Goal: Task Accomplishment & Management: Complete application form

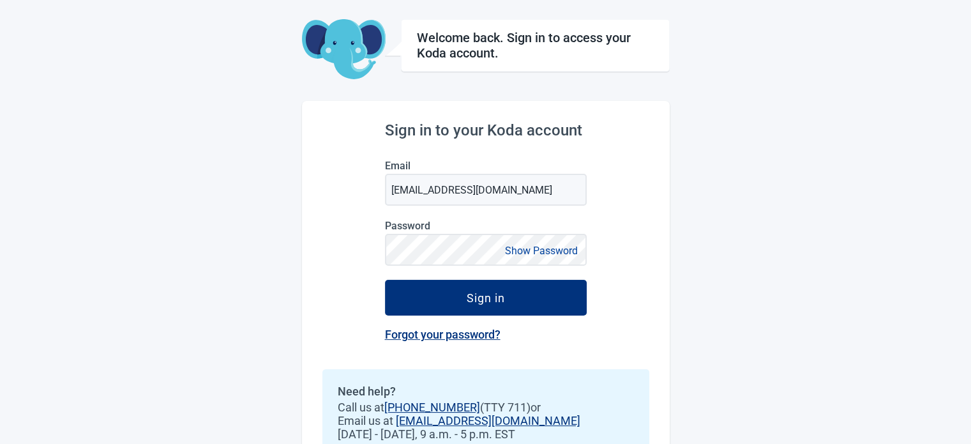
scroll to position [48, 0]
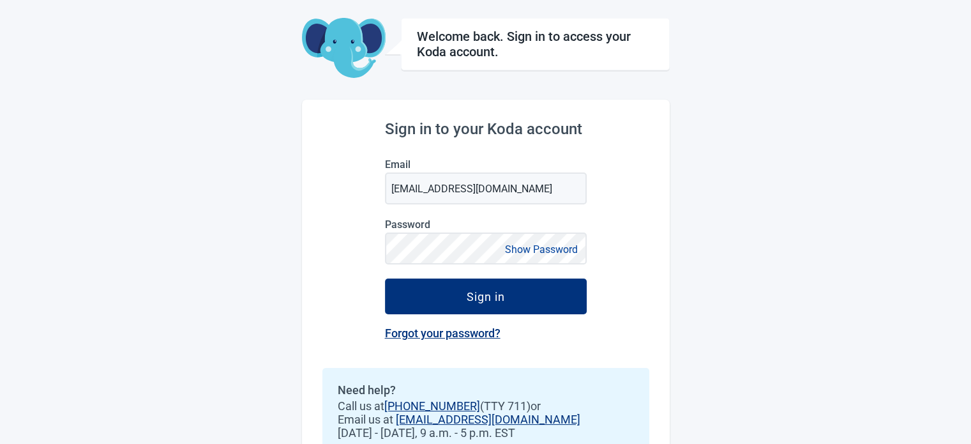
click at [442, 339] on link "Forgot your password?" at bounding box center [443, 332] width 116 height 13
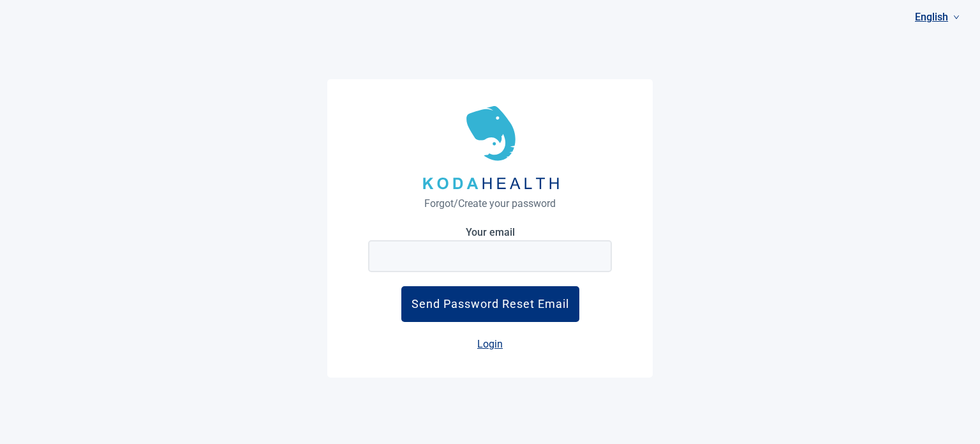
click at [495, 341] on link "Login" at bounding box center [490, 344] width 26 height 12
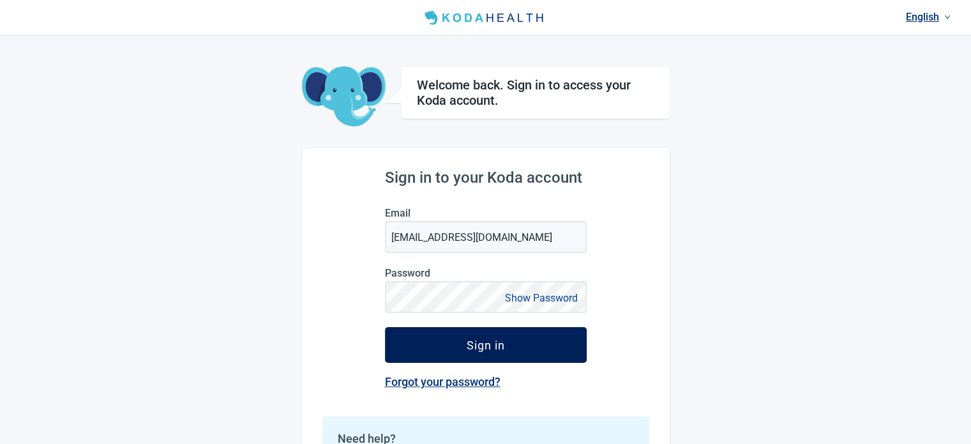
click at [470, 359] on button "Sign in" at bounding box center [486, 345] width 202 height 36
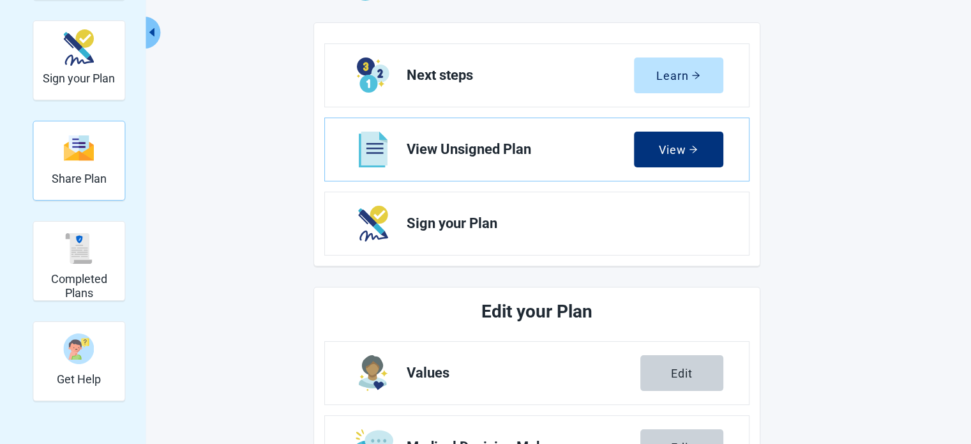
scroll to position [144, 0]
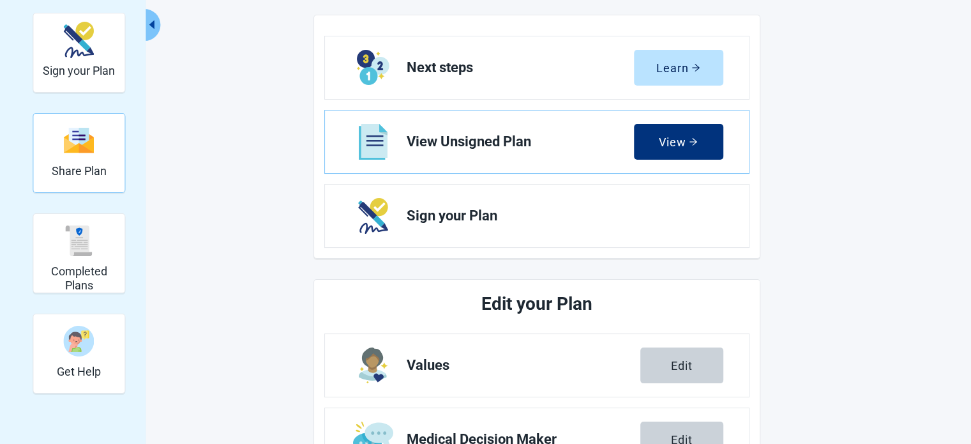
click at [97, 188] on div "Share Plan" at bounding box center [79, 152] width 55 height 73
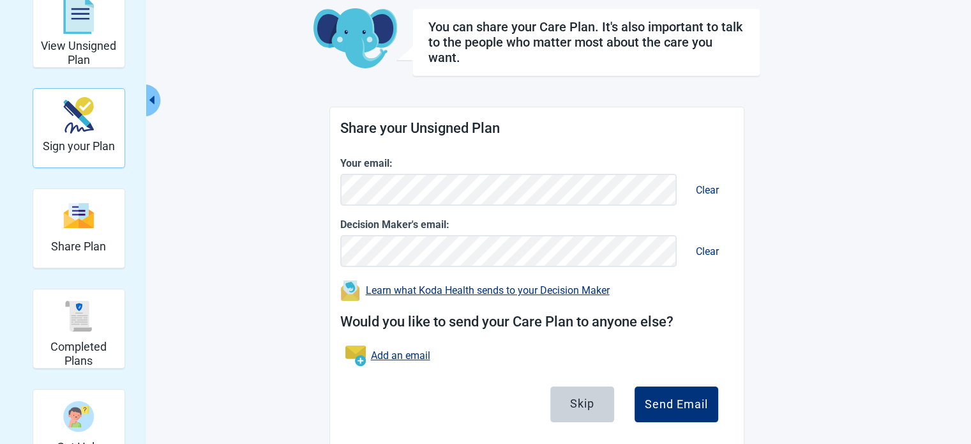
click at [84, 149] on h2 "Sign your Plan" at bounding box center [79, 146] width 72 height 14
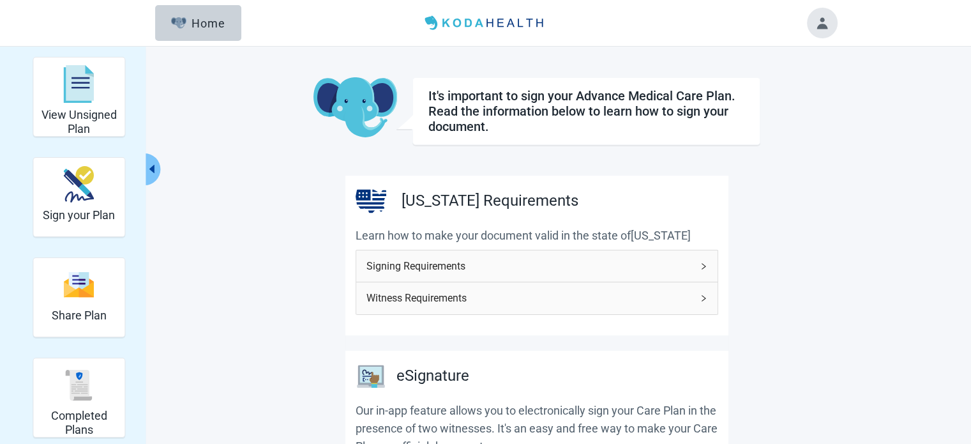
click at [455, 260] on span "Signing Requirements" at bounding box center [528, 266] width 325 height 16
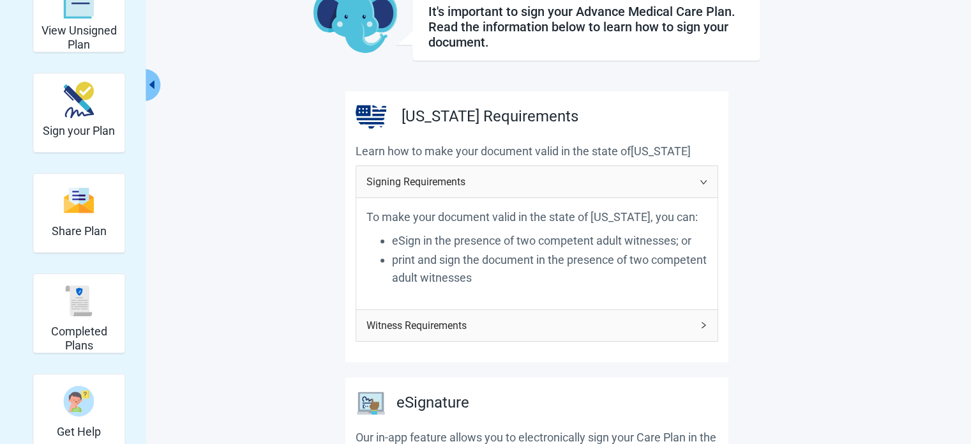
scroll to position [87, 0]
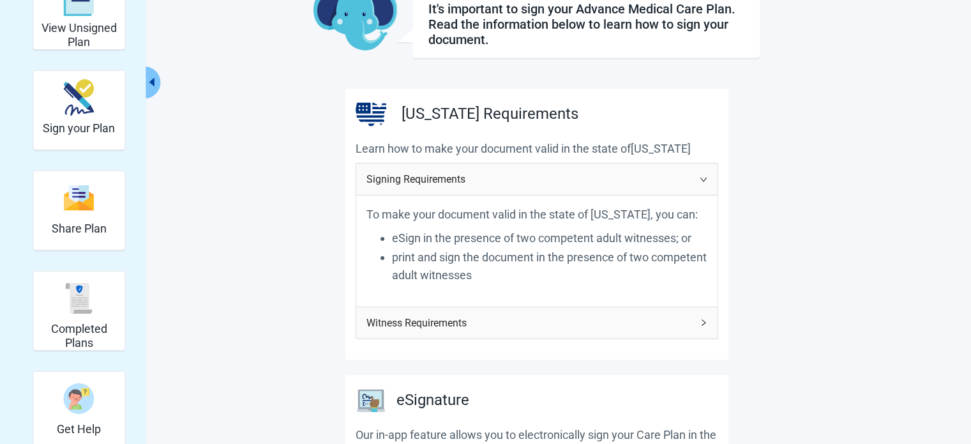
click at [461, 322] on span "Witness Requirements" at bounding box center [528, 323] width 325 height 16
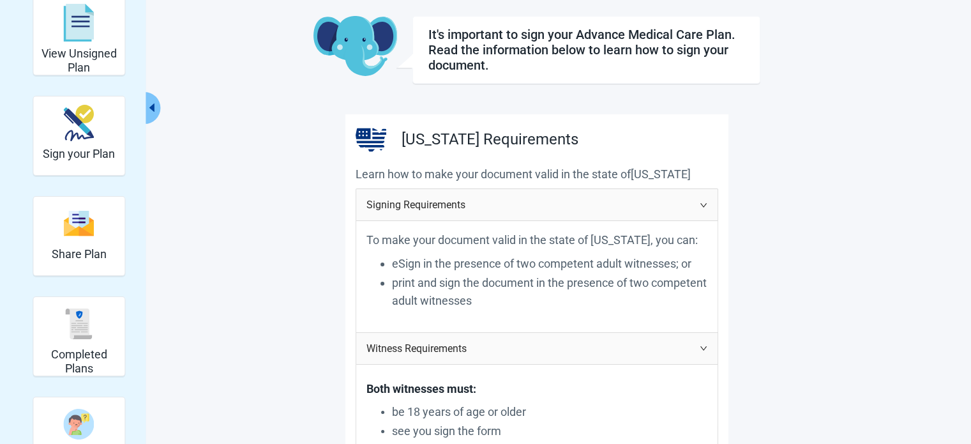
scroll to position [0, 0]
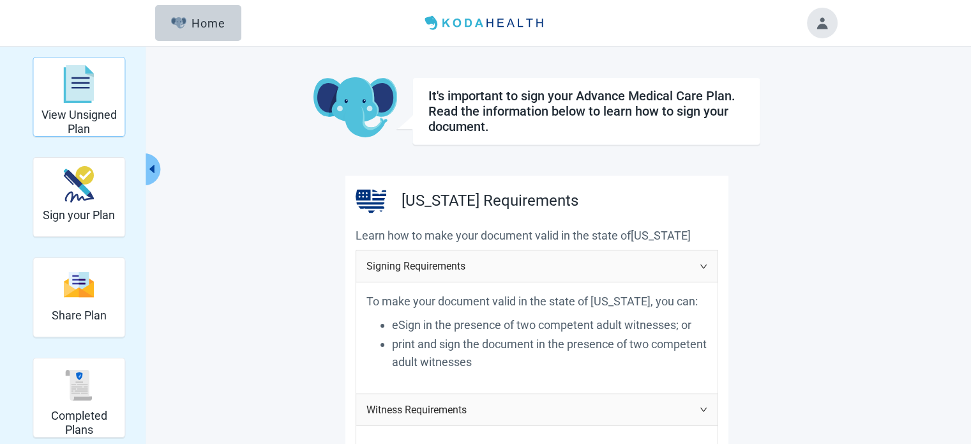
click at [106, 76] on div "View Unsigned Plan" at bounding box center [78, 84] width 81 height 48
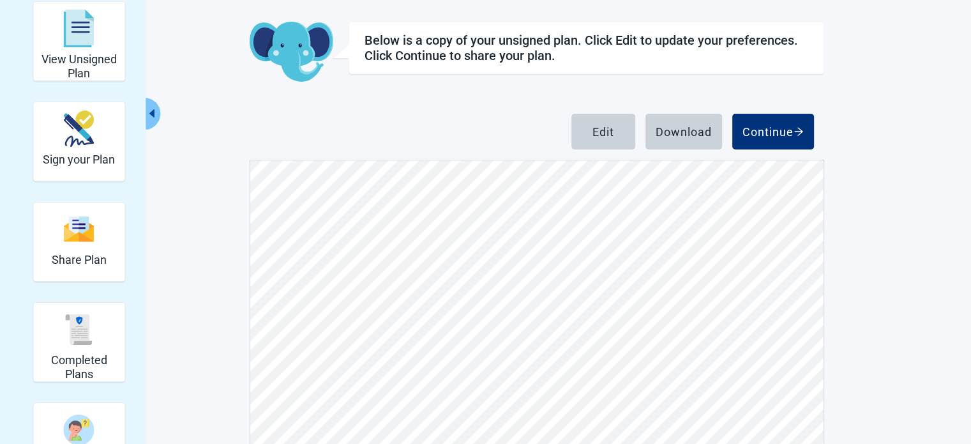
scroll to position [56, 0]
click at [86, 37] on img "View Unsigned Plan" at bounding box center [79, 28] width 31 height 38
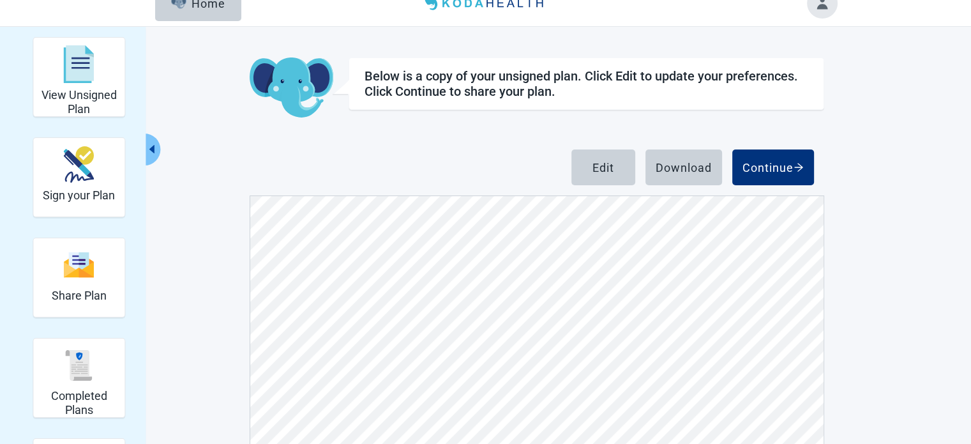
scroll to position [947, 0]
click at [122, 162] on div "Sign your Plan" at bounding box center [79, 177] width 93 height 80
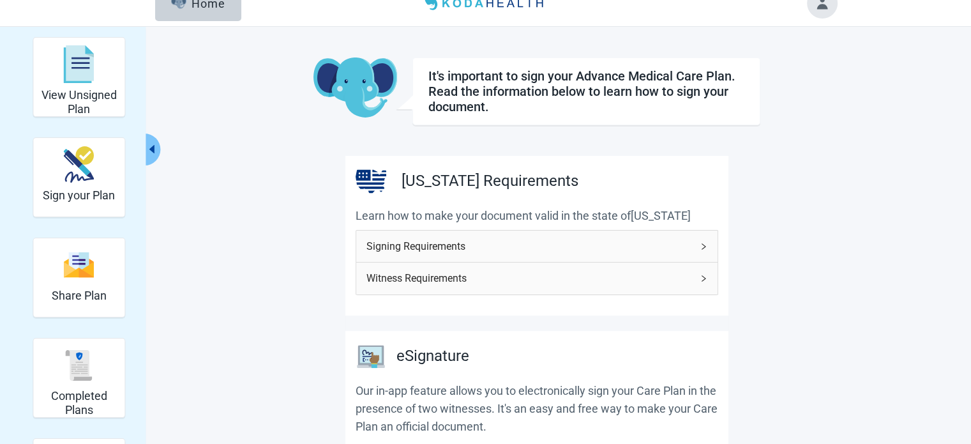
click at [454, 250] on span "Signing Requirements" at bounding box center [528, 246] width 325 height 16
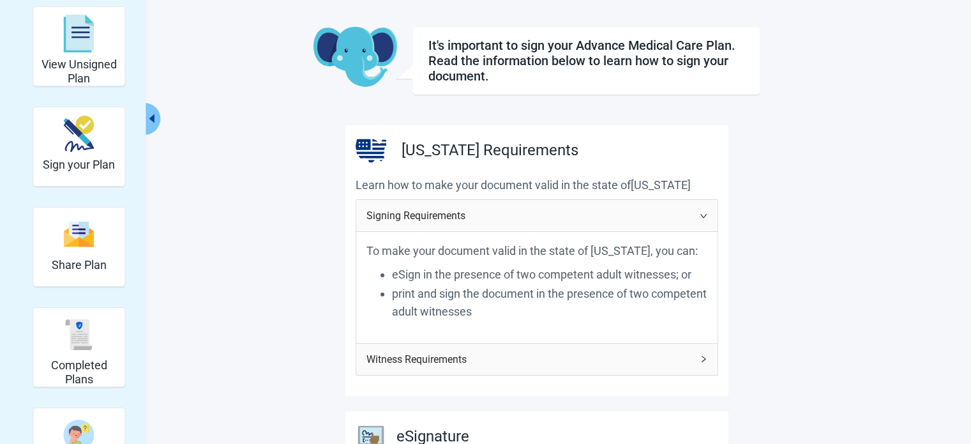
scroll to position [56, 0]
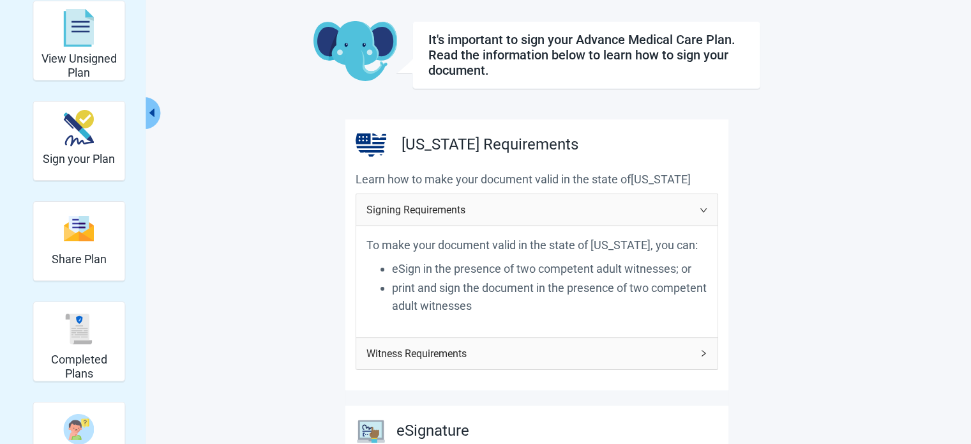
click at [497, 334] on div "To make your document valid in the state of [US_STATE], you can: eSign in the p…" at bounding box center [536, 281] width 361 height 110
click at [487, 341] on div "Witness Requirements" at bounding box center [536, 353] width 361 height 31
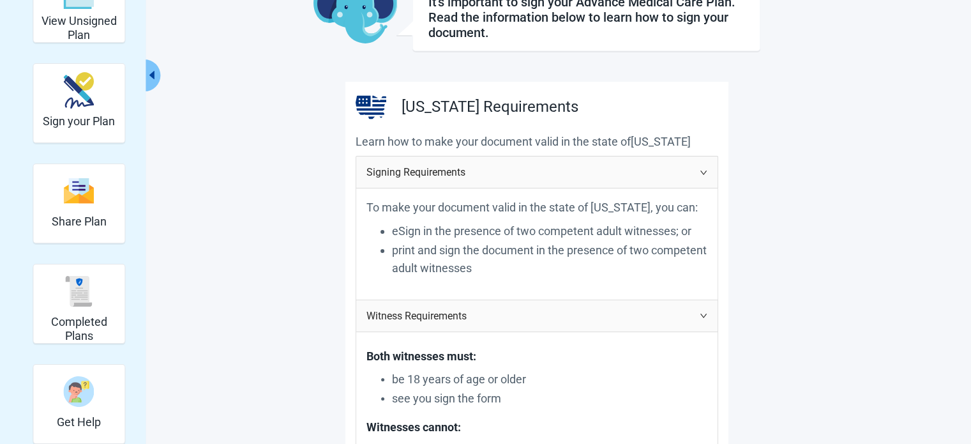
scroll to position [0, 0]
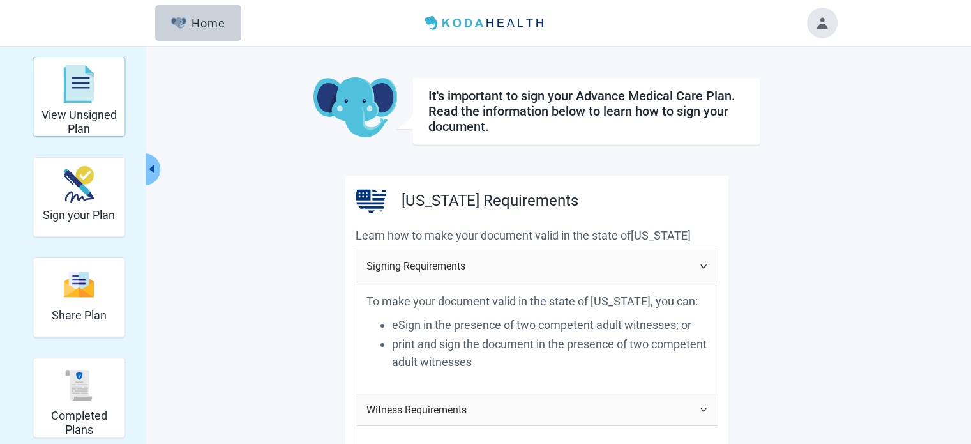
click at [64, 91] on img "View Unsigned Plan" at bounding box center [79, 84] width 31 height 38
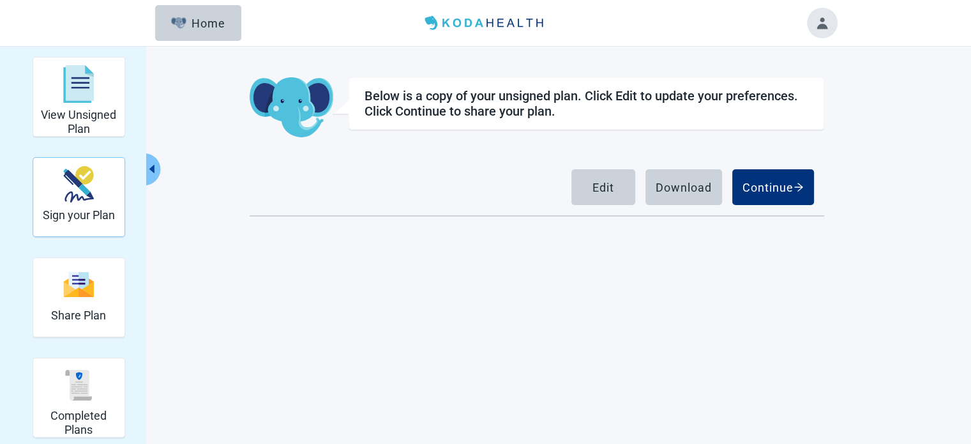
click at [68, 175] on img "Sign your Plan" at bounding box center [79, 184] width 31 height 36
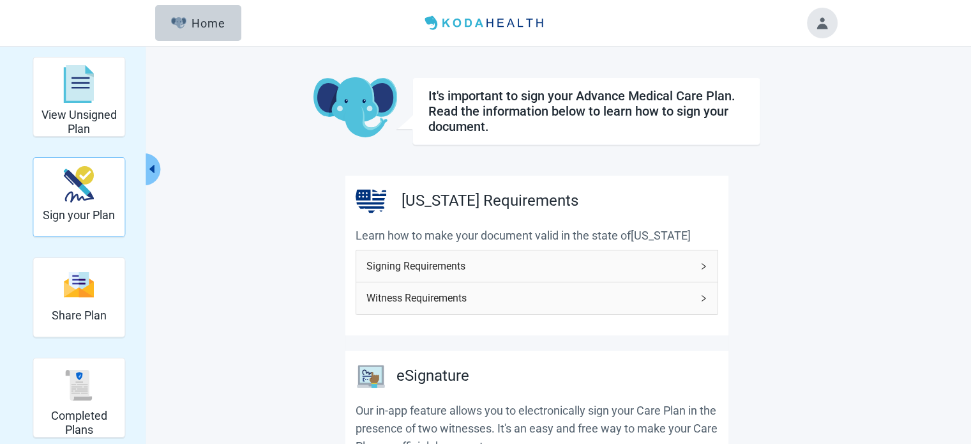
click at [56, 188] on div "Sign your Plan" at bounding box center [79, 184] width 72 height 48
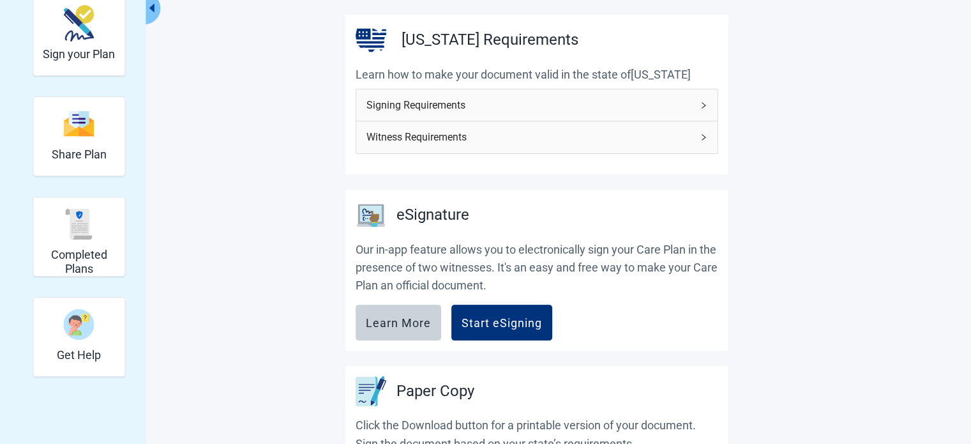
scroll to position [196, 0]
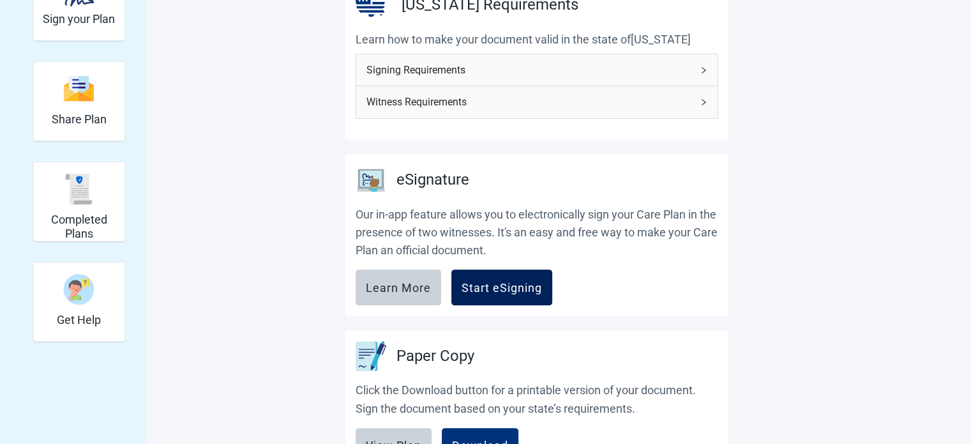
click at [489, 271] on button "Start eSigning" at bounding box center [501, 287] width 101 height 36
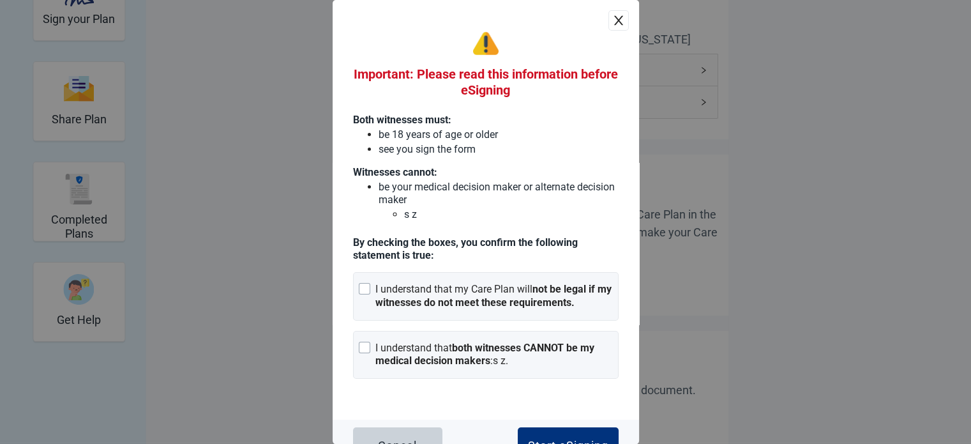
scroll to position [25, 0]
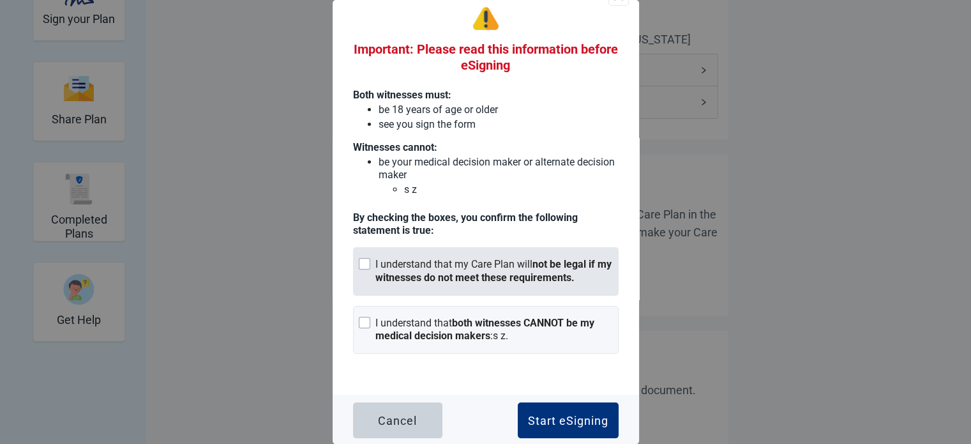
click at [494, 276] on strong "not be legal if my witnesses do not meet these requirements." at bounding box center [493, 271] width 236 height 26
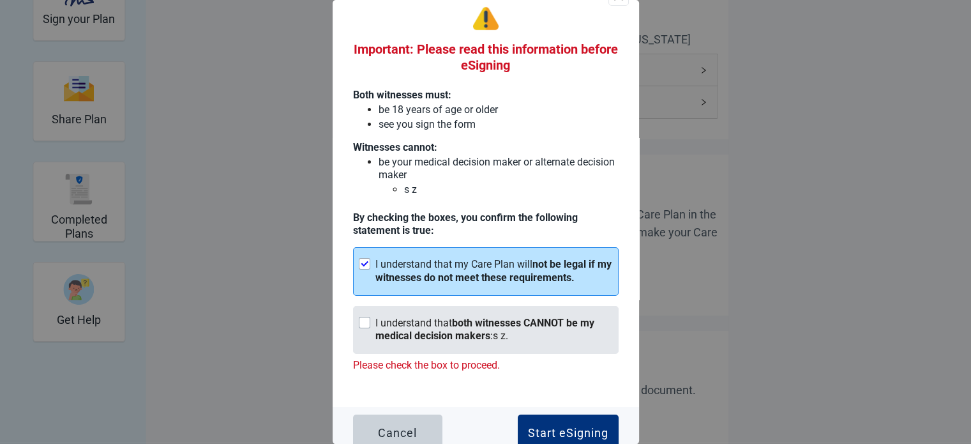
click at [477, 325] on strong "both witnesses CANNOT be my medical decision makers" at bounding box center [484, 330] width 219 height 26
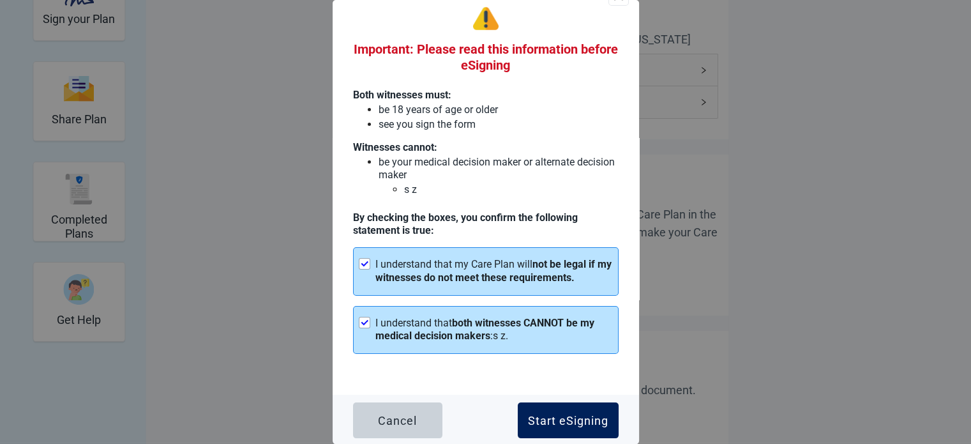
click at [525, 407] on button "Start eSigning" at bounding box center [568, 420] width 101 height 36
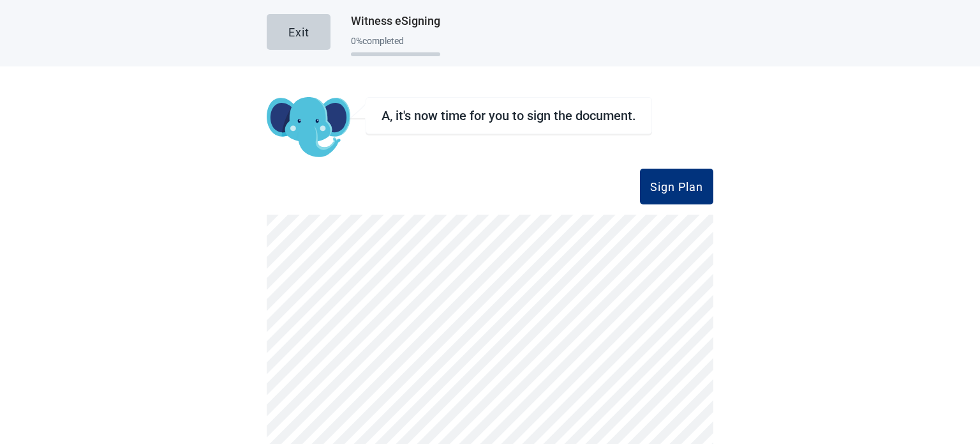
scroll to position [126, 0]
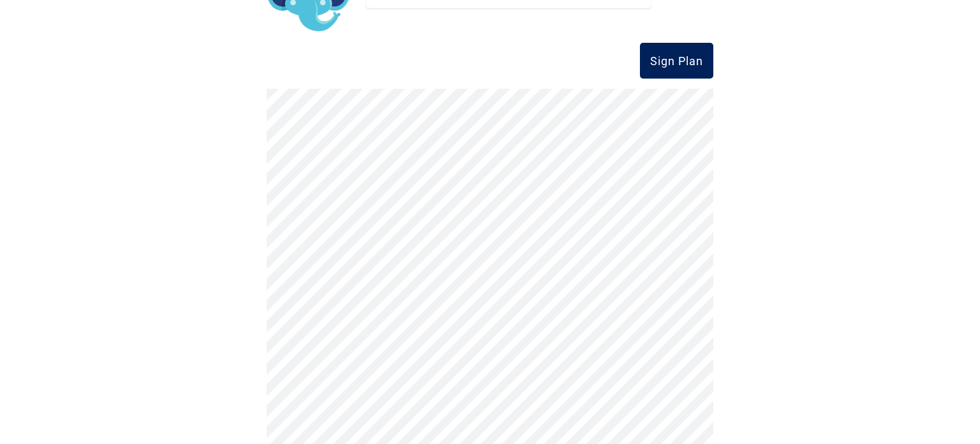
click at [659, 54] on div "Sign Plan" at bounding box center [676, 60] width 53 height 13
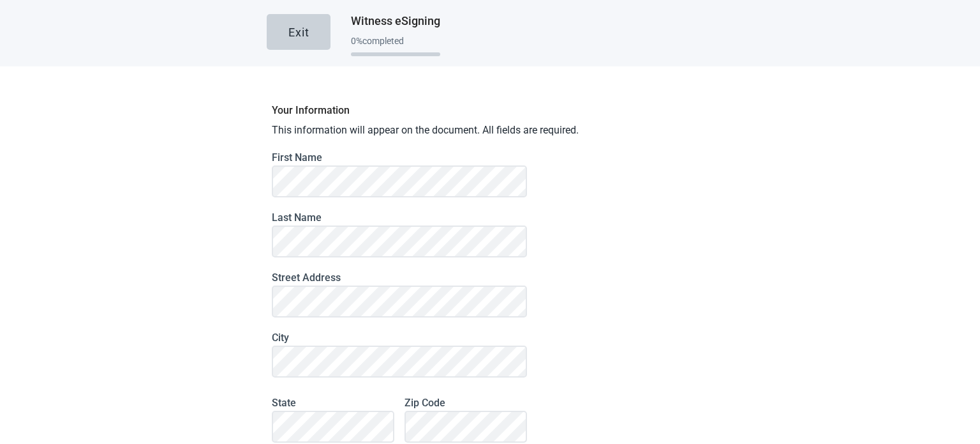
scroll to position [131, 0]
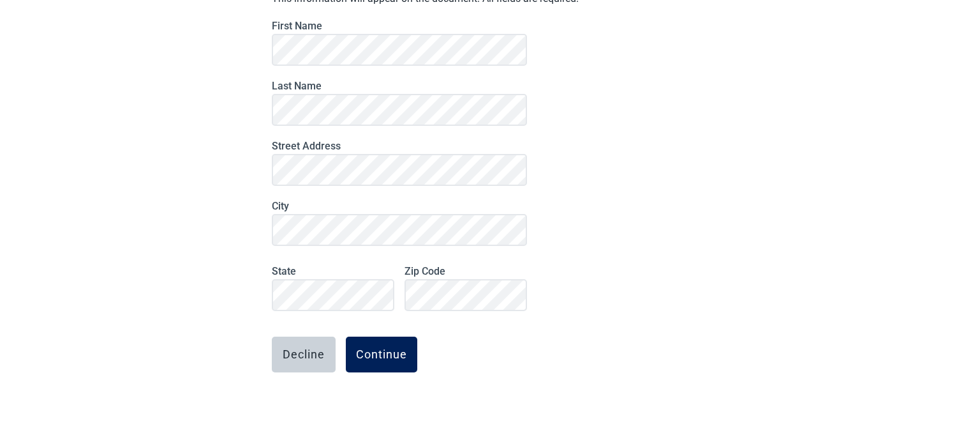
click at [366, 352] on div "Continue" at bounding box center [381, 354] width 51 height 13
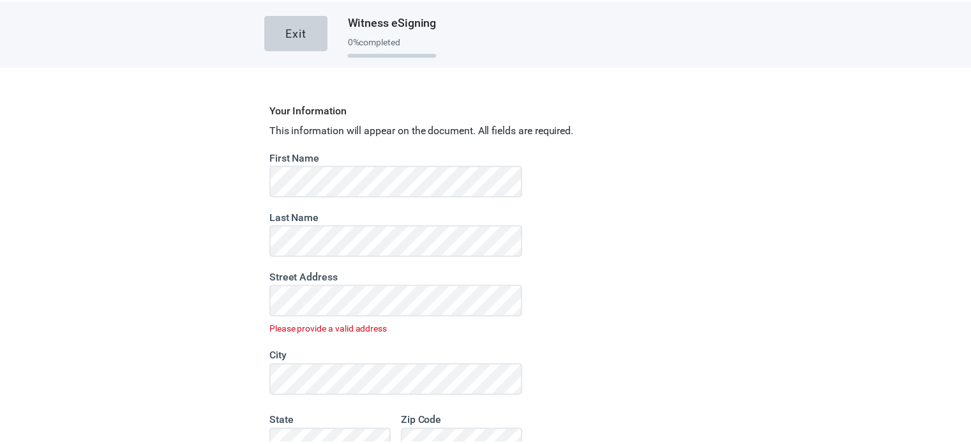
scroll to position [151, 0]
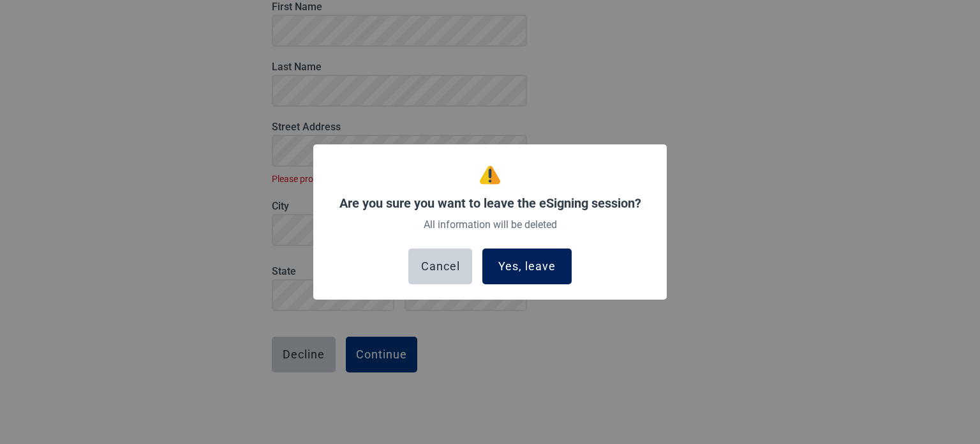
click at [529, 267] on div "Yes, leave" at bounding box center [526, 266] width 57 height 13
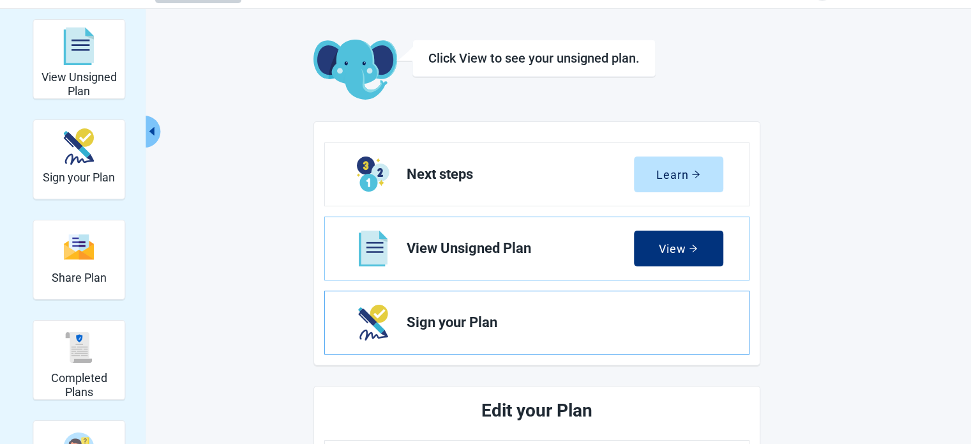
scroll to position [38, 0]
click at [461, 318] on span "Sign your Plan" at bounding box center [560, 321] width 306 height 15
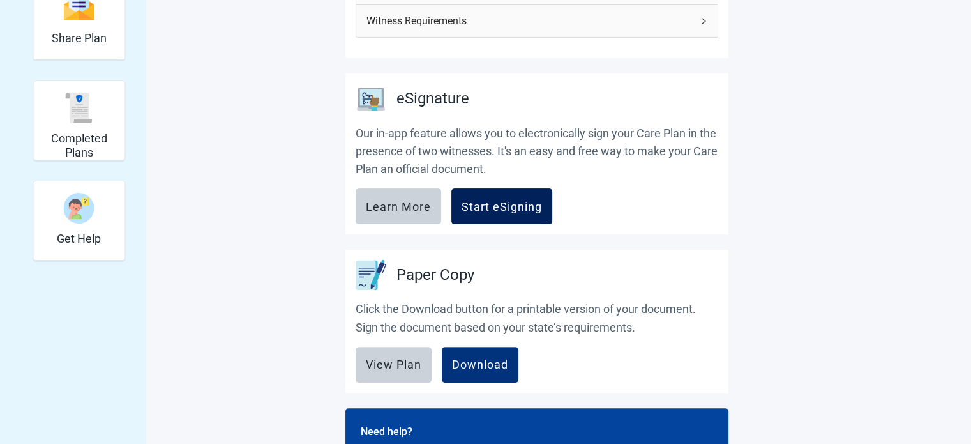
scroll to position [283, 0]
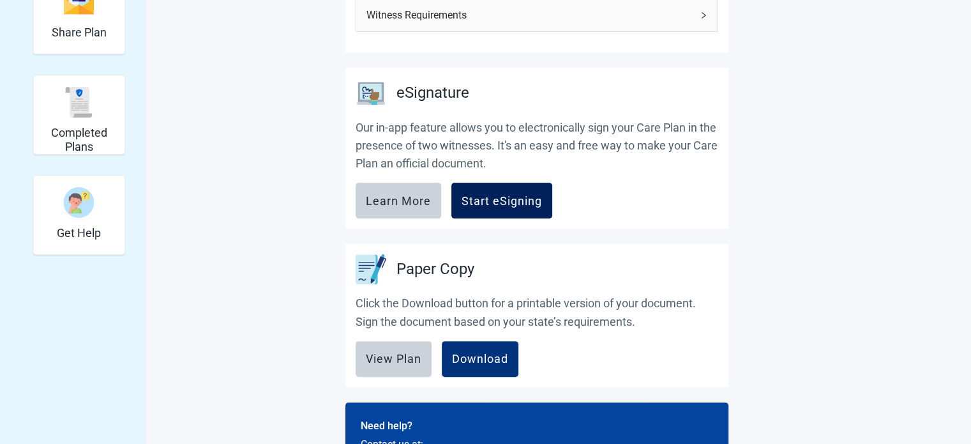
click at [503, 211] on button "Start eSigning" at bounding box center [501, 201] width 101 height 36
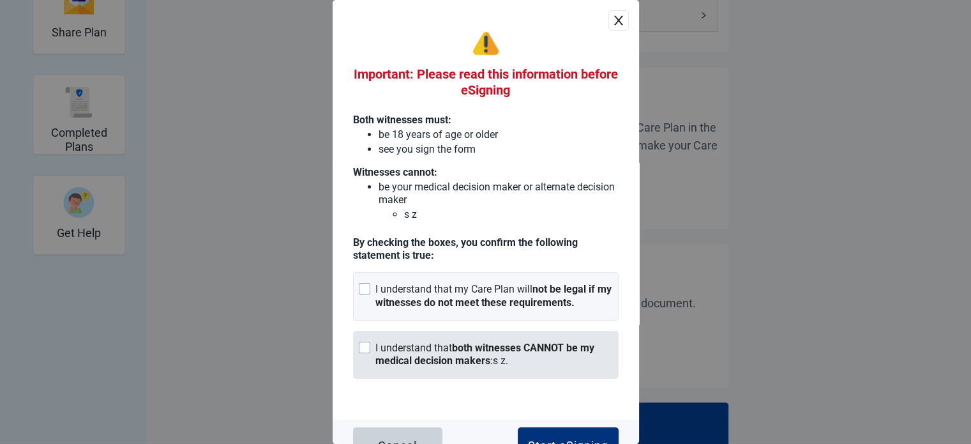
scroll to position [25, 0]
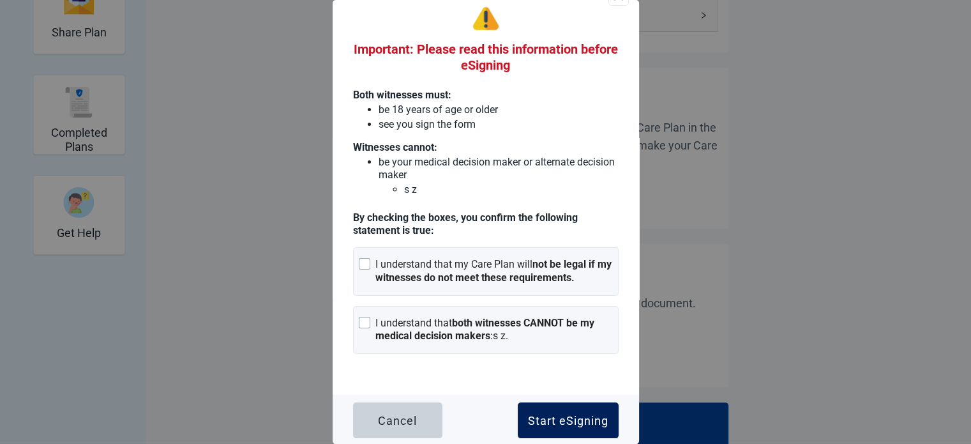
click at [550, 407] on button "Start eSigning" at bounding box center [568, 420] width 101 height 36
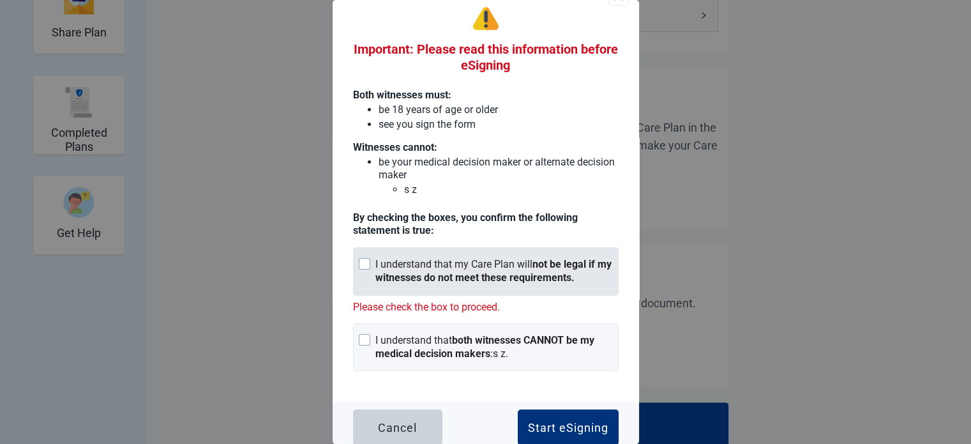
click at [460, 265] on div "I understand that my Care Plan will not be legal if my witnesses do not meet th…" at bounding box center [493, 271] width 237 height 27
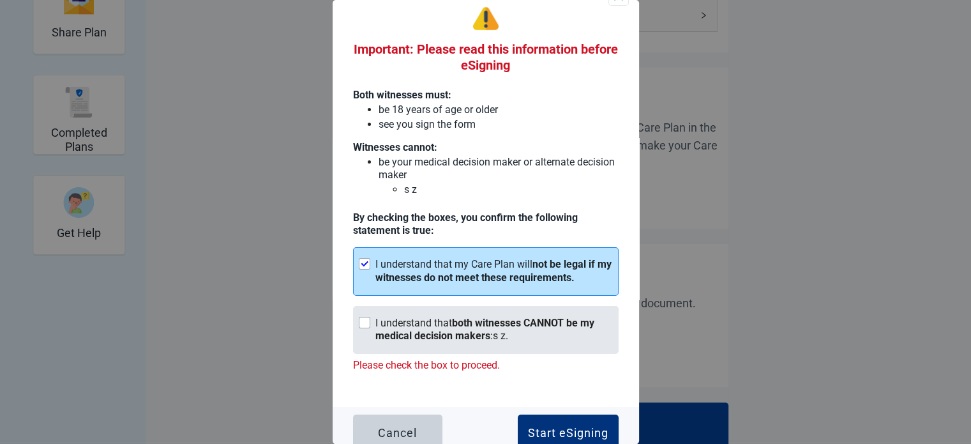
click at [452, 348] on div "I understand that both witnesses CANNOT be my medical decision makers : s z ." at bounding box center [485, 330] width 265 height 48
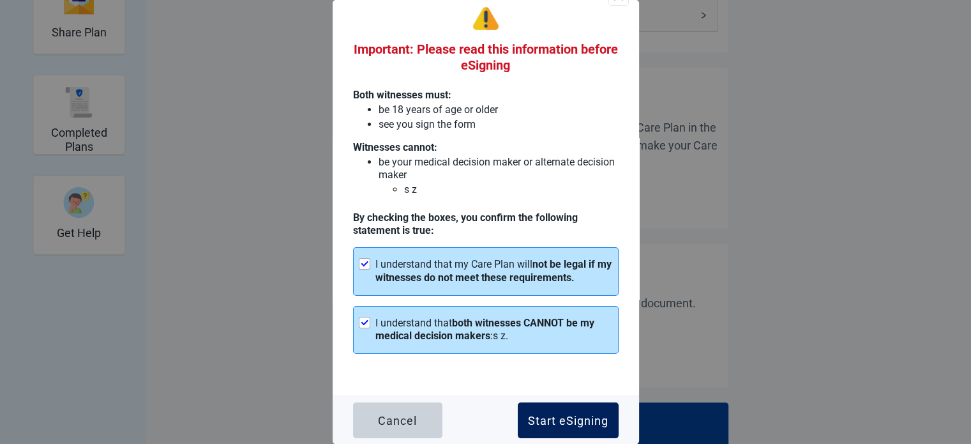
click at [545, 419] on div "Start eSigning" at bounding box center [568, 420] width 80 height 13
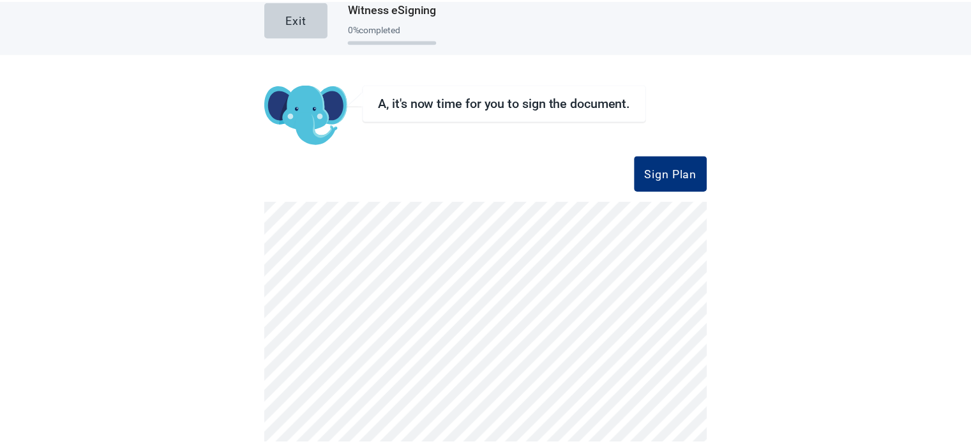
scroll to position [13, 0]
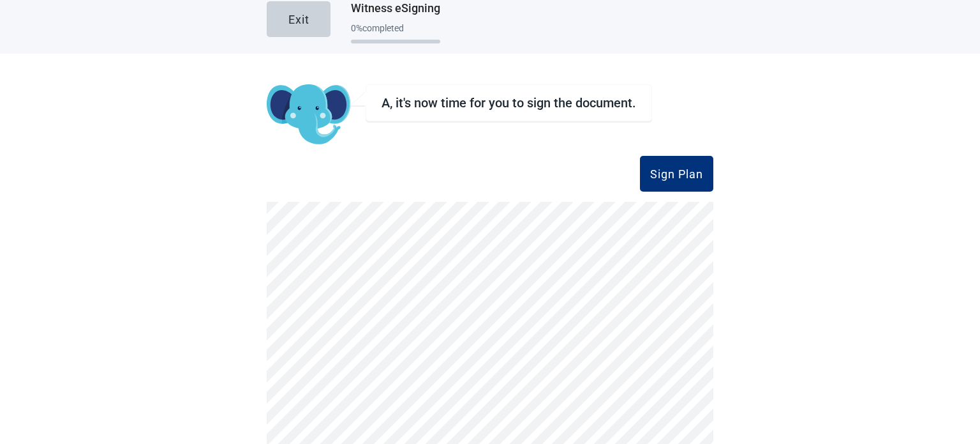
click at [682, 130] on div "A, it's now time for you to sign the document." at bounding box center [490, 114] width 447 height 61
click at [651, 173] on div "Sign Plan" at bounding box center [676, 173] width 53 height 13
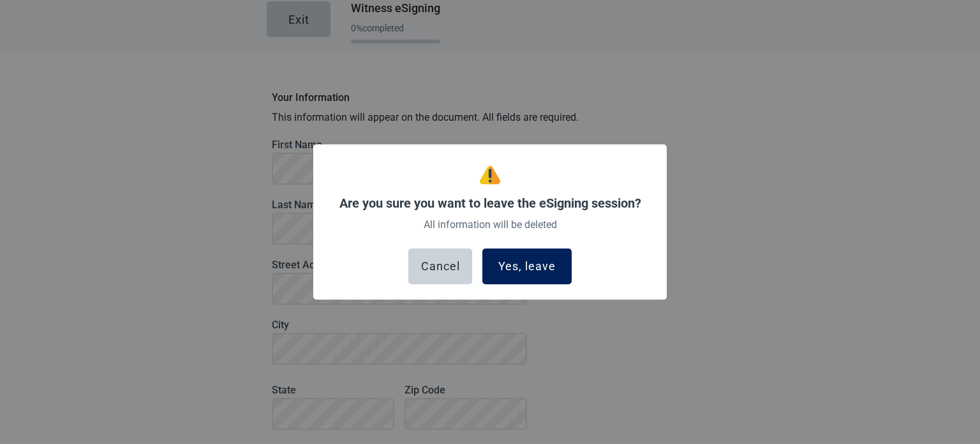
click at [520, 265] on div "Yes, leave" at bounding box center [526, 266] width 57 height 13
